Goal: Task Accomplishment & Management: Manage account settings

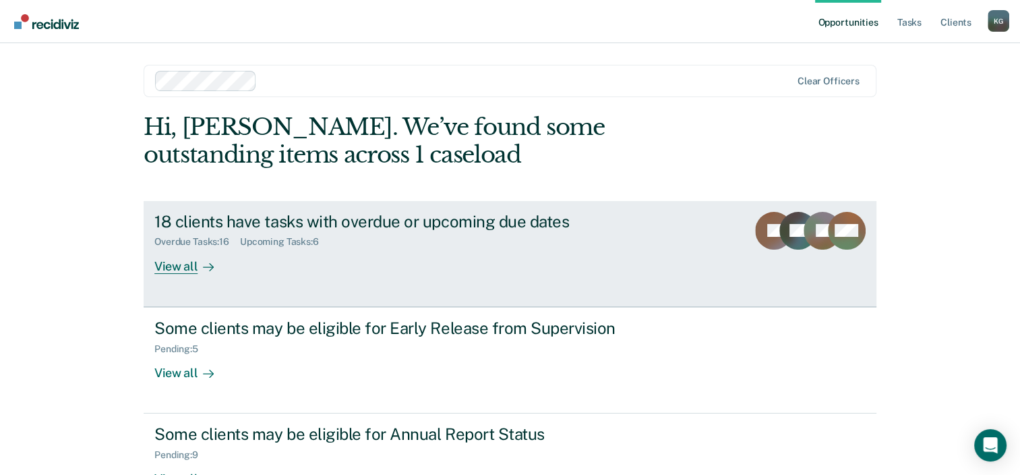
click at [270, 234] on div "Overdue Tasks : 16 Upcoming Tasks : 6" at bounding box center [390, 239] width 473 height 17
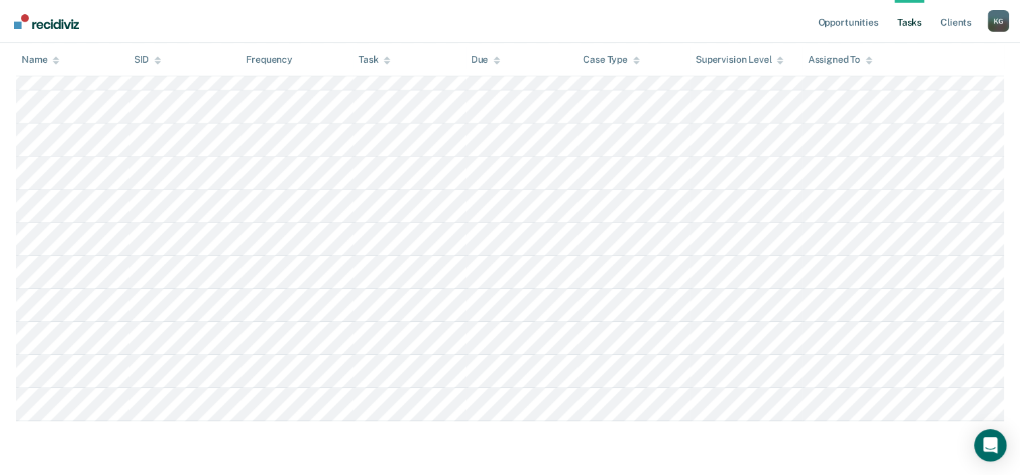
scroll to position [661, 0]
